Goal: Information Seeking & Learning: Learn about a topic

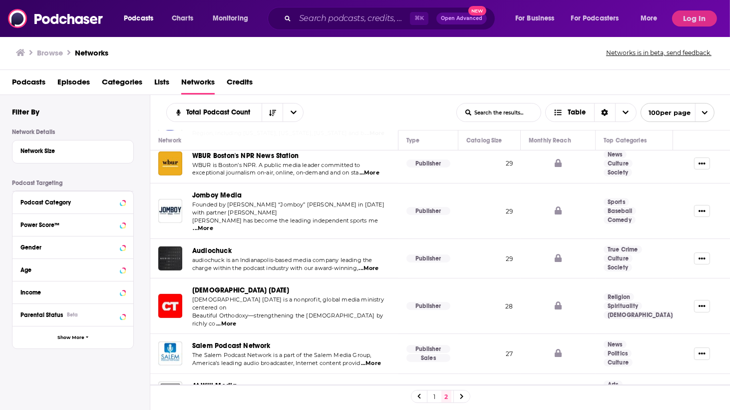
scroll to position [525, 0]
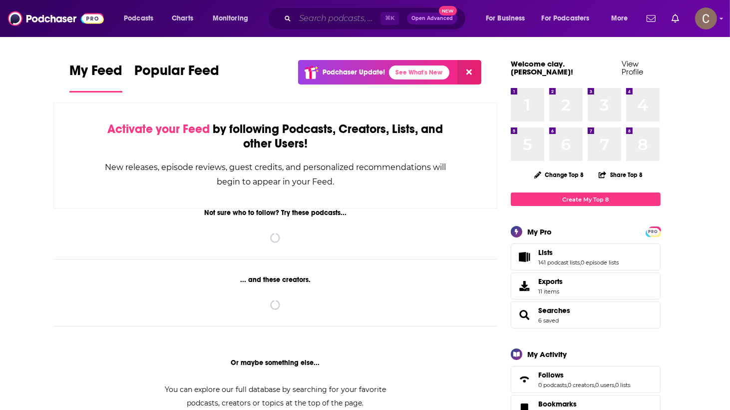
click at [344, 20] on input "Search podcasts, credits, & more..." at bounding box center [337, 18] width 85 height 16
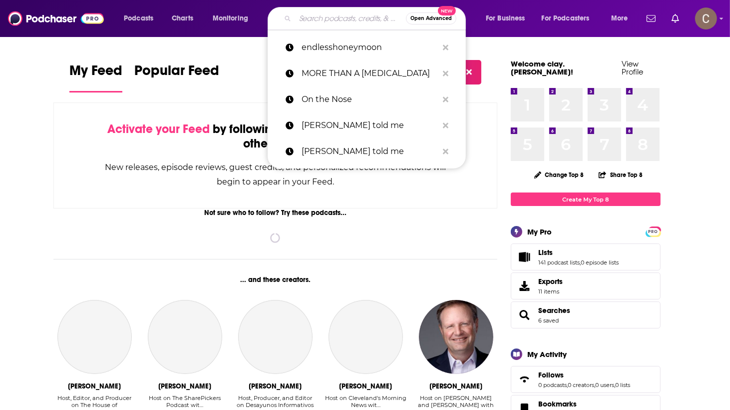
paste input "The Dating Detectives"
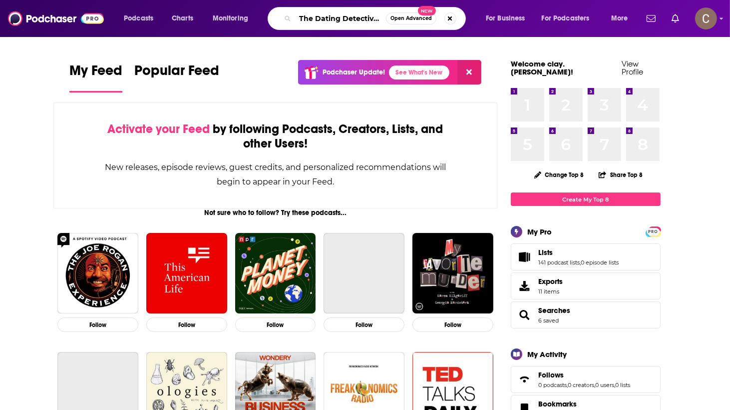
type input "The Dating Detectives"
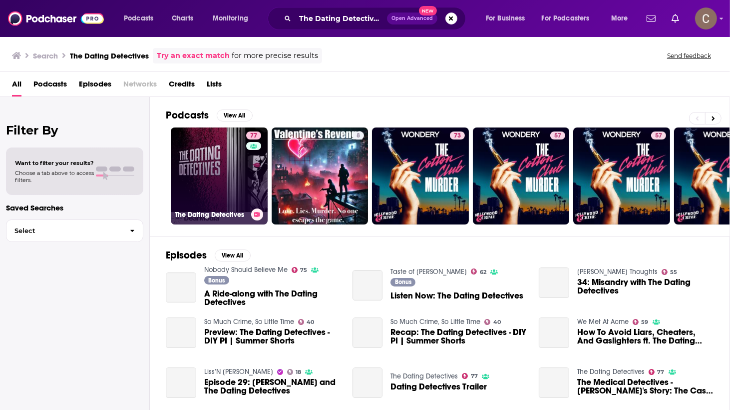
click at [213, 159] on link "77 The Dating Detectives" at bounding box center [219, 175] width 97 height 97
